Goal: Ask a question: Seek information or help from site administrators or community

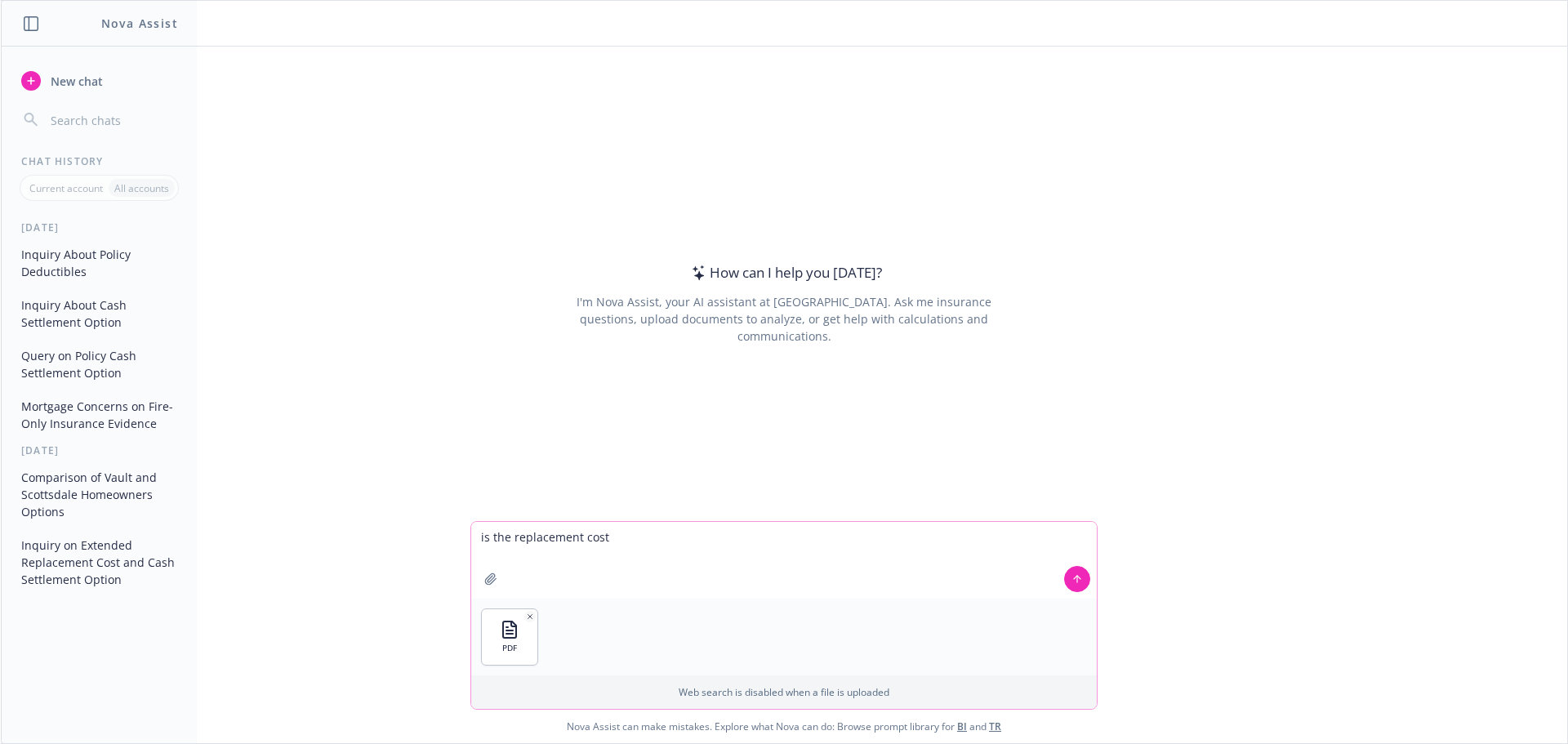
click at [672, 537] on textarea "is the replacement cost" at bounding box center [784, 560] width 626 height 76
type textarea "is the replacement cost agreed value or replacment"
